Goal: Information Seeking & Learning: Learn about a topic

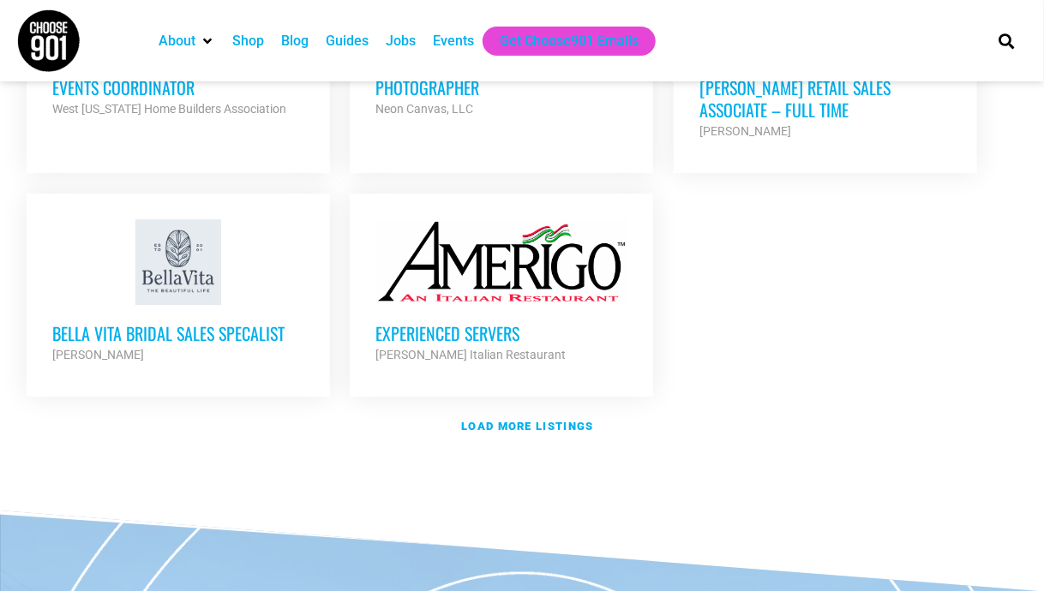
scroll to position [2103, 0]
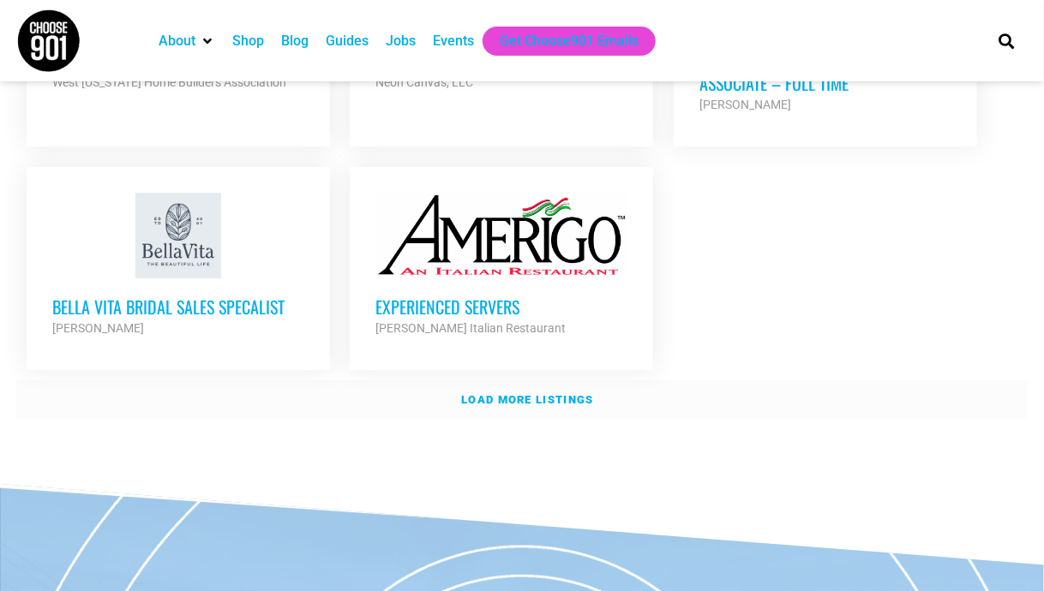
click at [581, 393] on strong "Load more listings" at bounding box center [527, 399] width 132 height 13
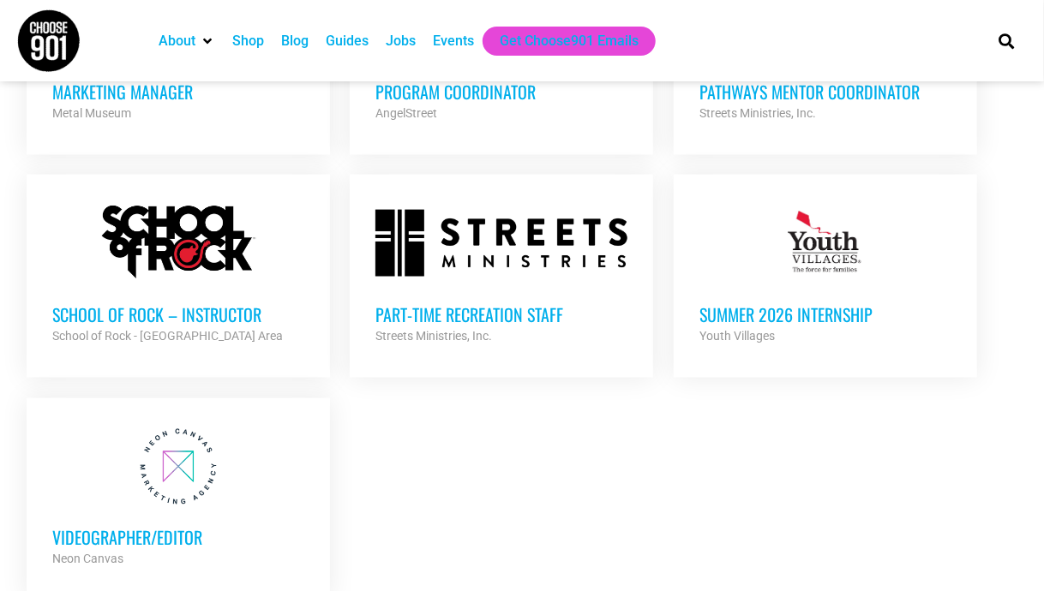
scroll to position [3530, 0]
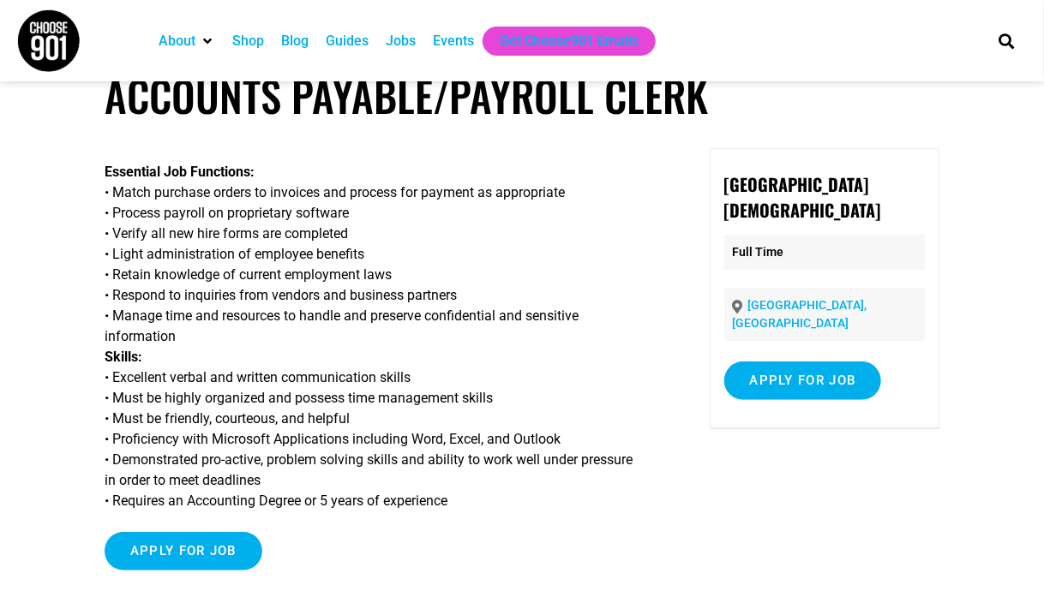
scroll to position [102, 0]
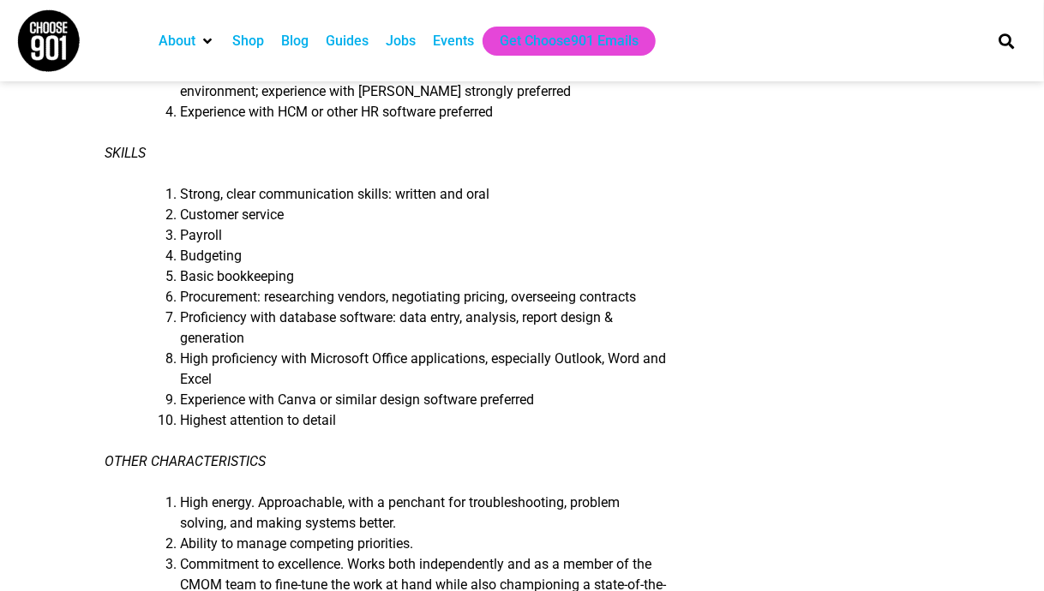
scroll to position [1378, 0]
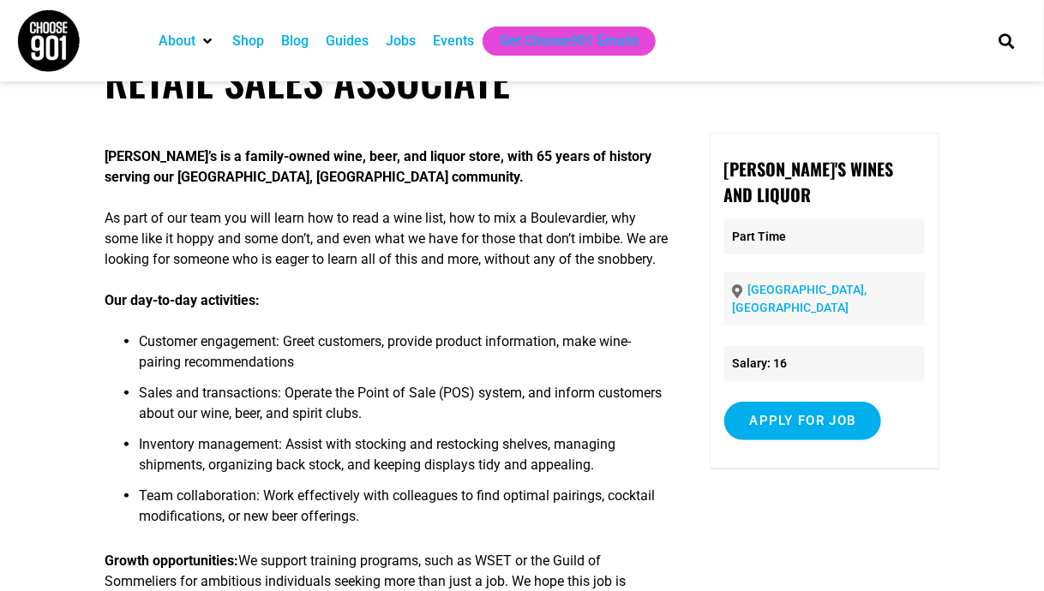
scroll to position [62, 0]
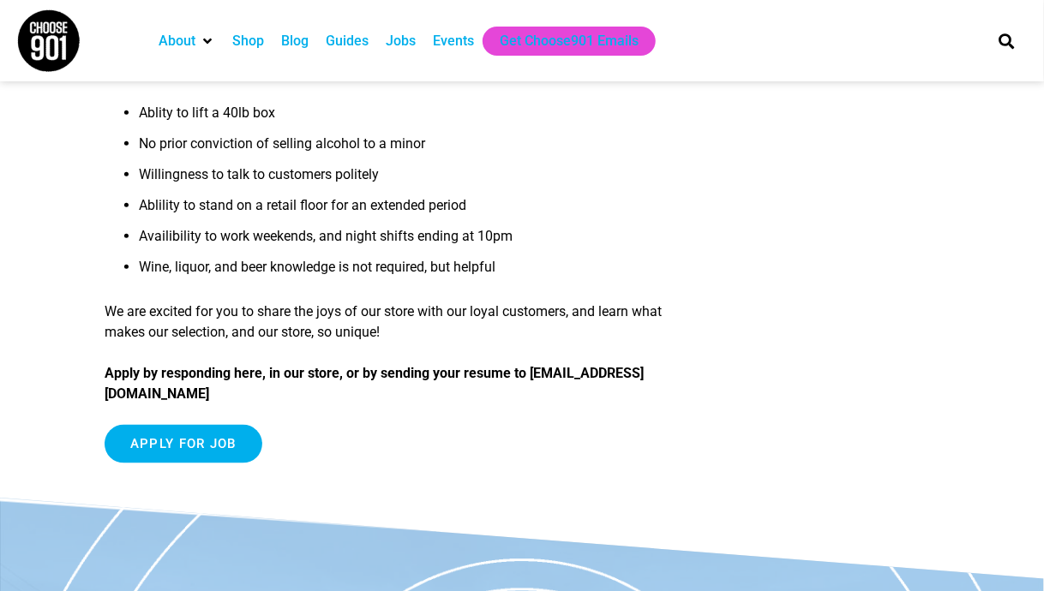
scroll to position [658, 0]
